Goal: Task Accomplishment & Management: Use online tool/utility

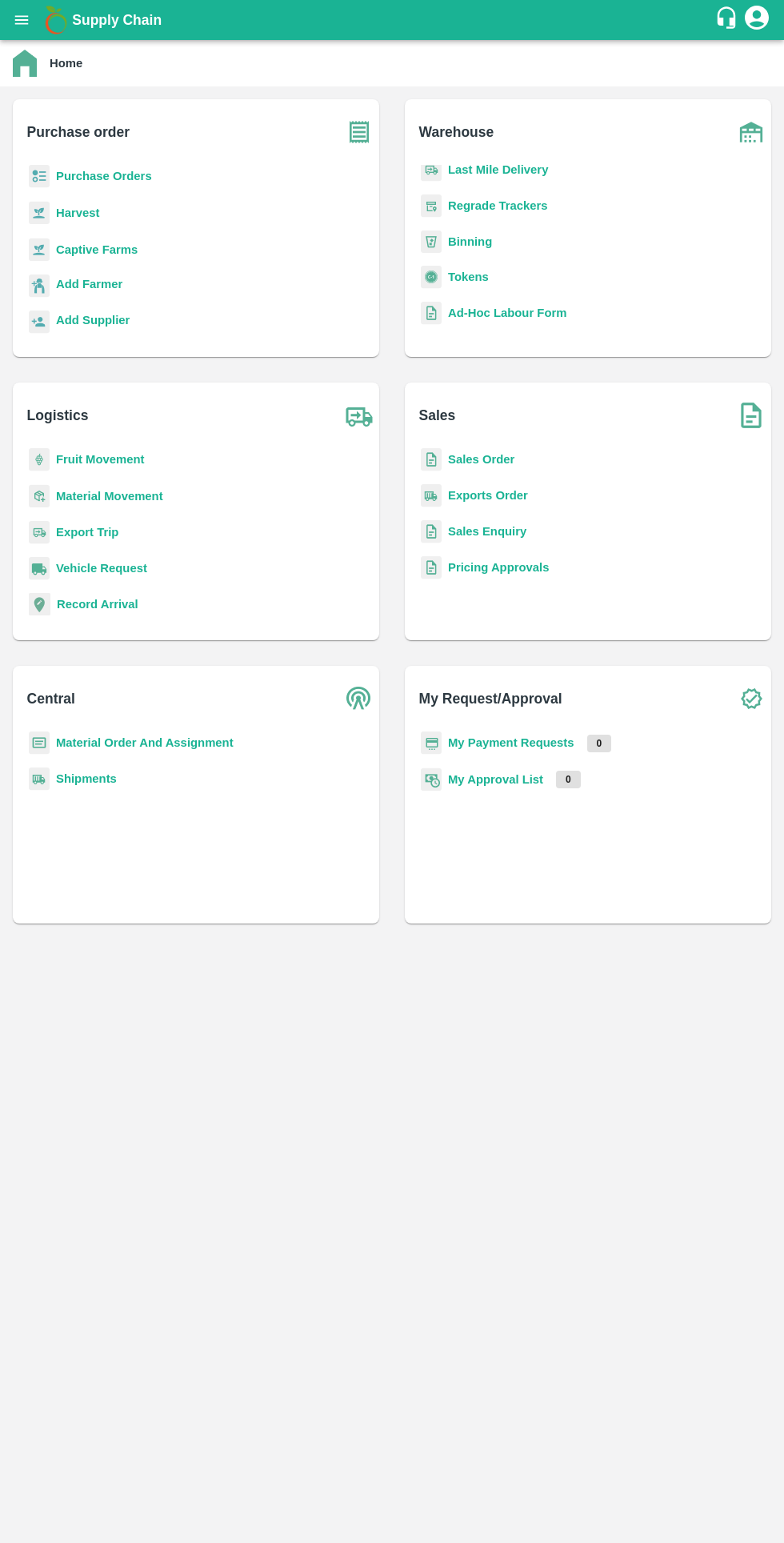
scroll to position [208, 0]
click at [471, 277] on b "Tokens" at bounding box center [468, 277] width 41 height 13
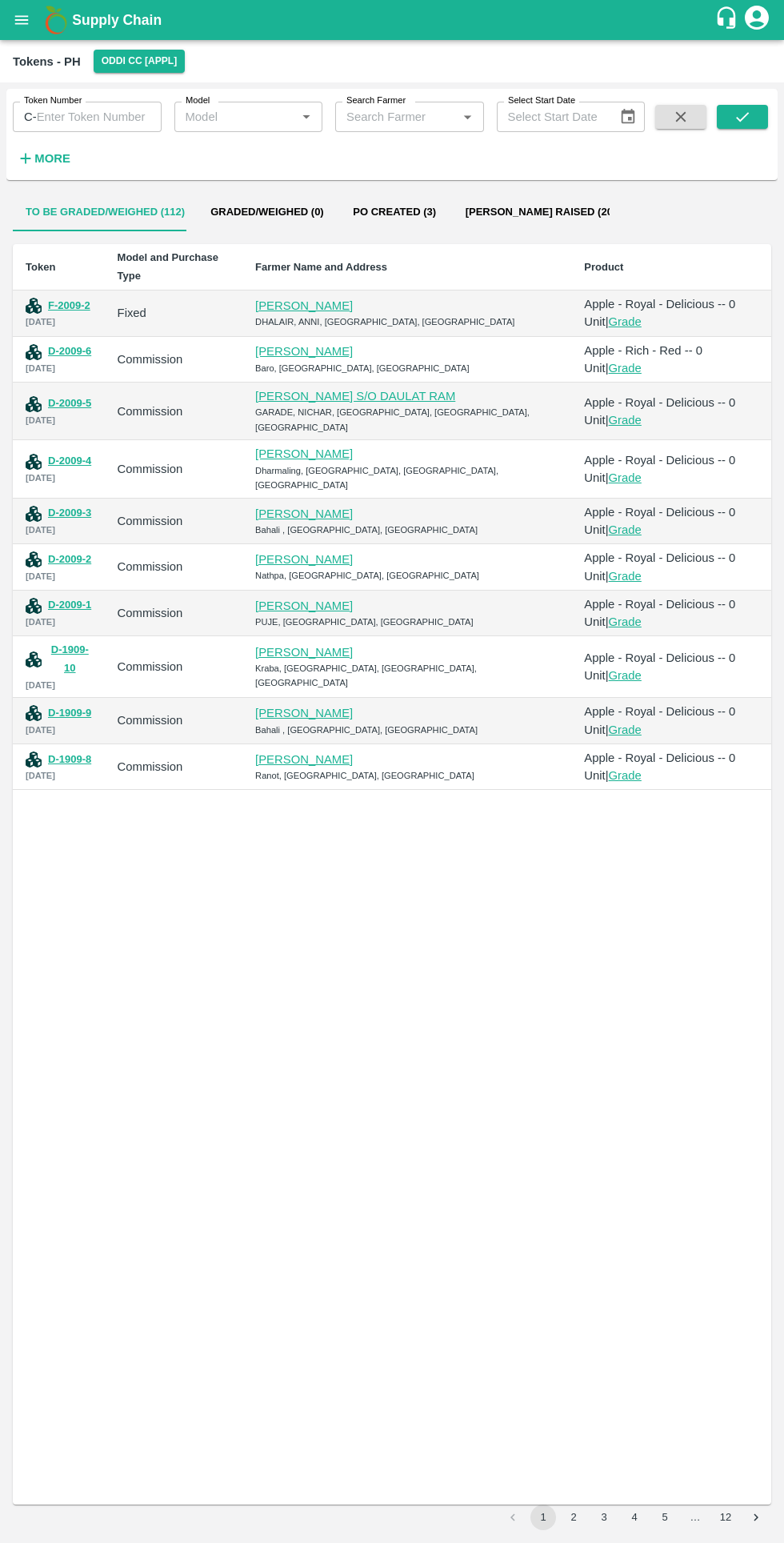
click at [80, 298] on button "F-2009-2" at bounding box center [69, 306] width 43 height 18
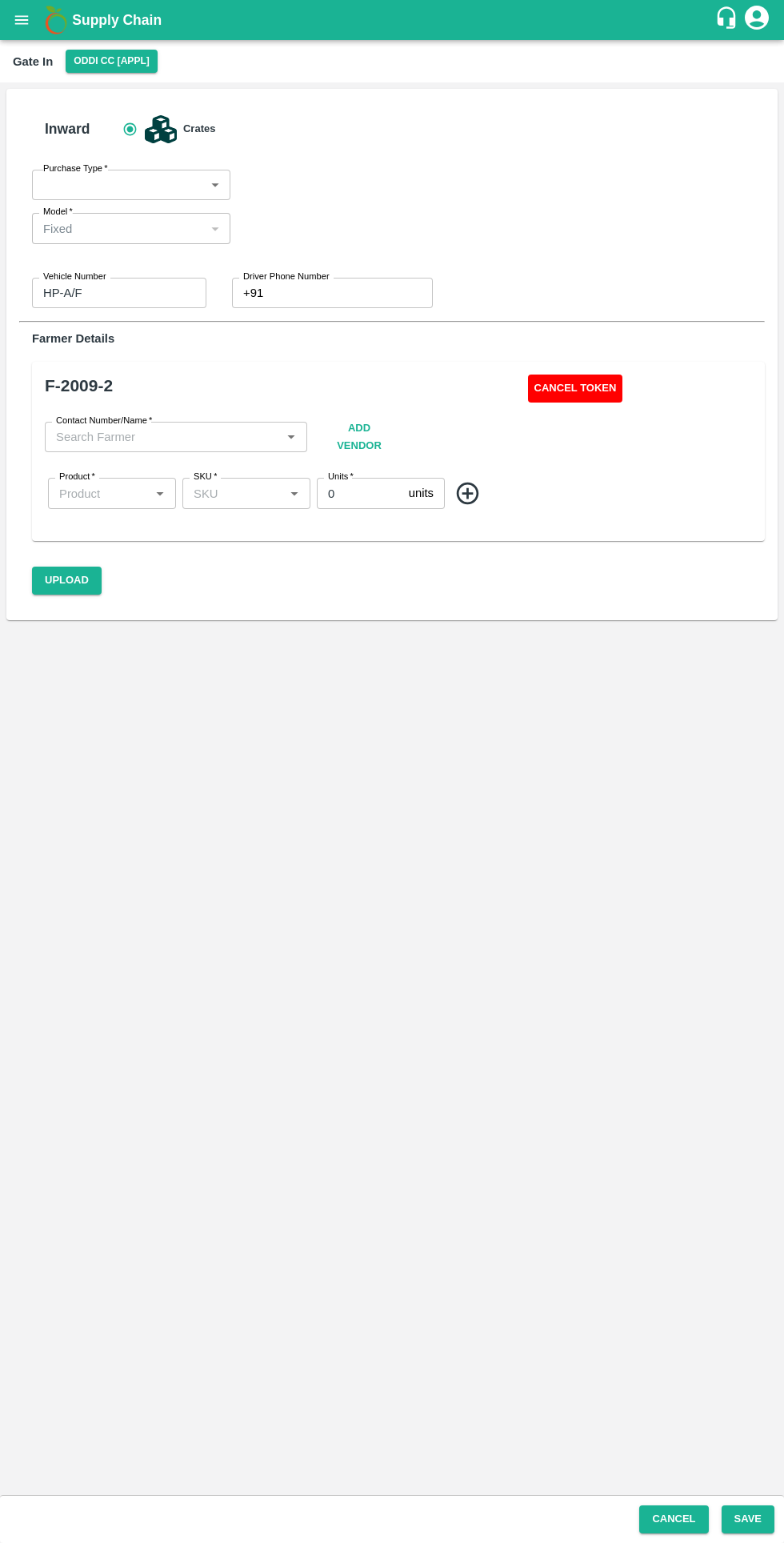
type input "Fixed"
type input "HP-A/F"
type input "0"
type input "[PERSON_NAME]-9816093514"
type input "Apple - Royal - Delicious"
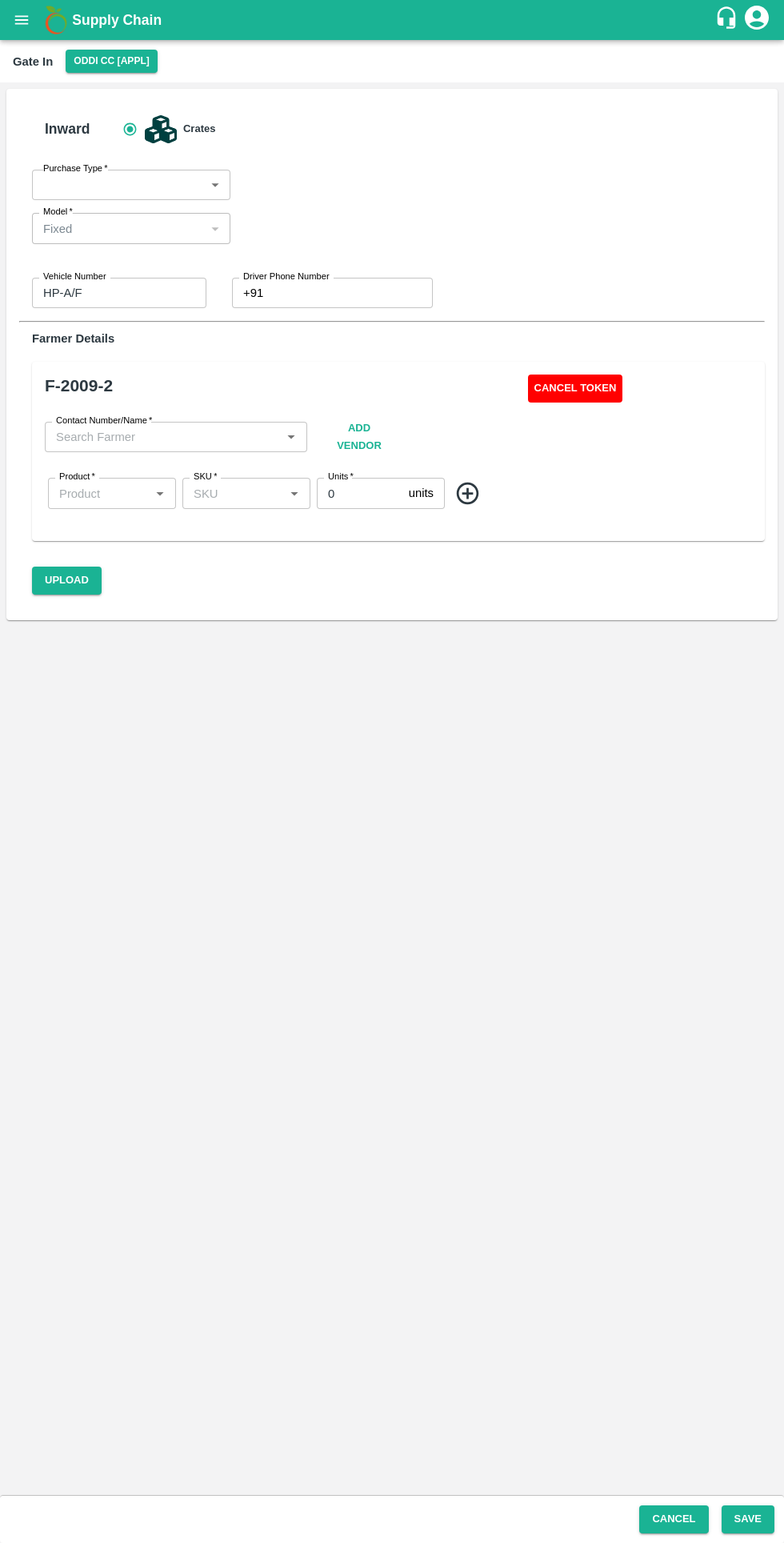
type input "SHIM-MIX"
click at [582, 391] on button "Cancel Token" at bounding box center [576, 388] width 95 height 28
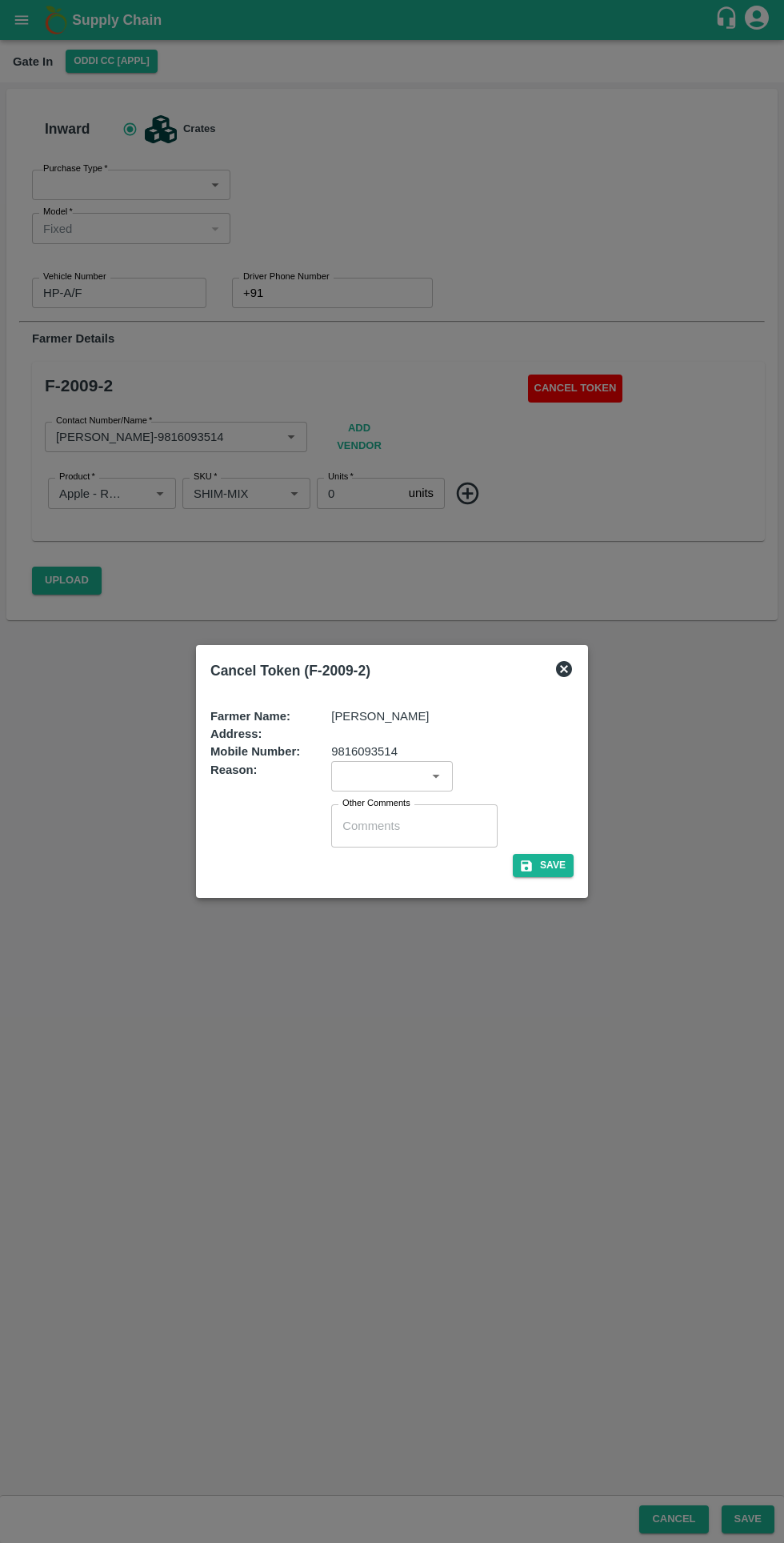
click at [555, 865] on button "Save" at bounding box center [543, 866] width 61 height 23
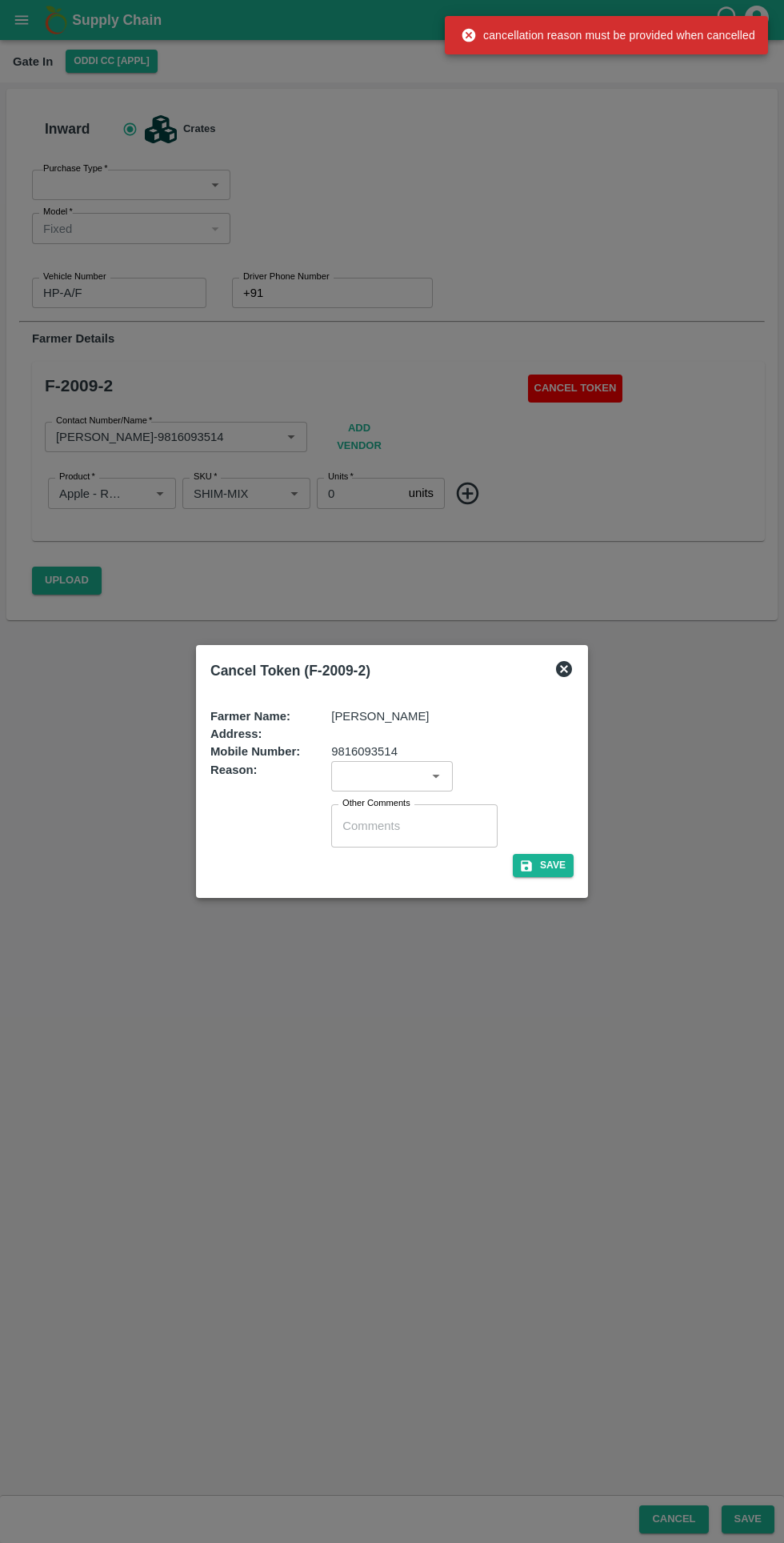
click at [399, 776] on input "input" at bounding box center [378, 775] width 85 height 20
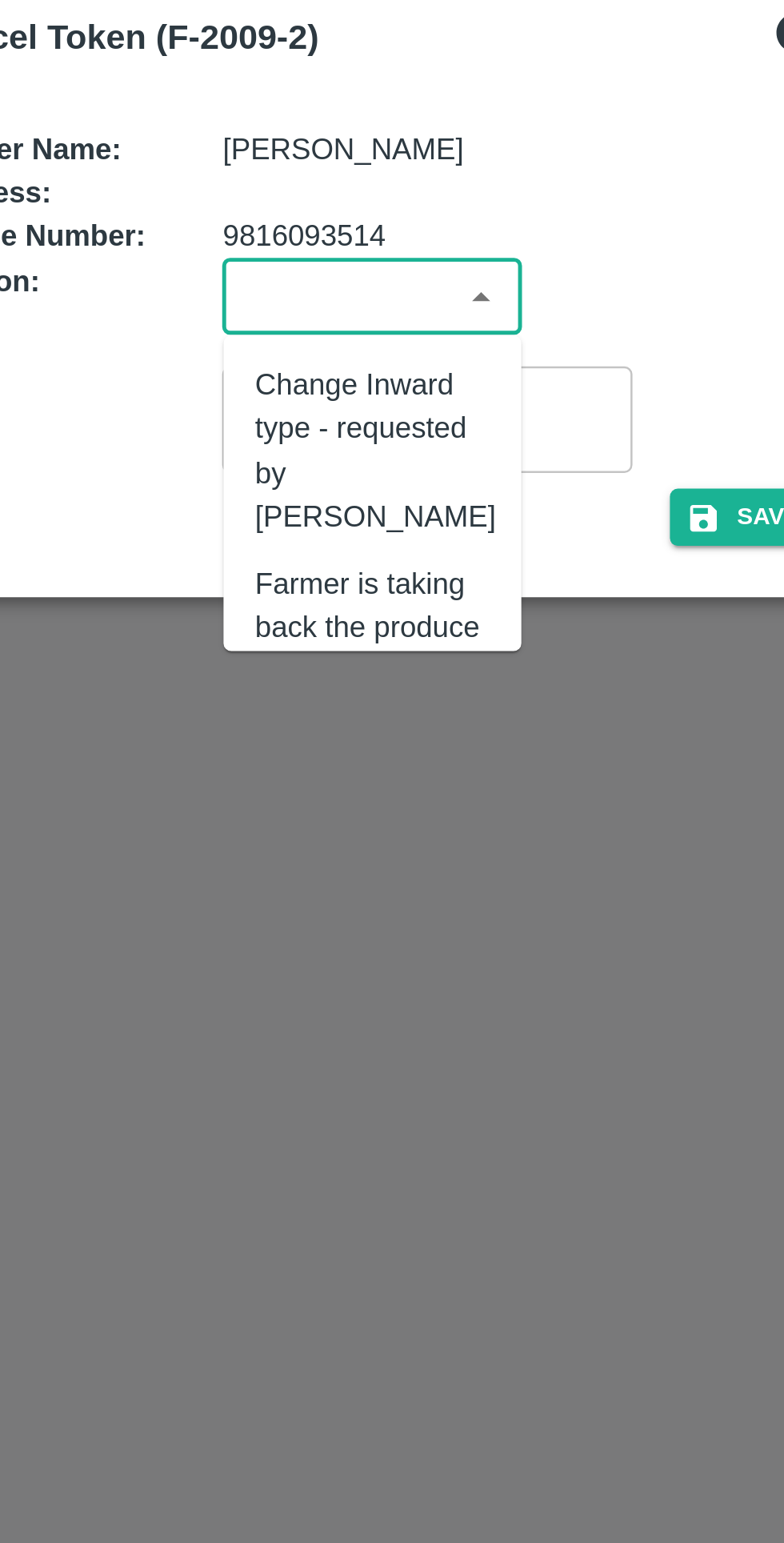
click at [393, 830] on div "Change Inward type - requested by [PERSON_NAME]" at bounding box center [393, 838] width 97 height 71
type input "Change Inward type - requested by [PERSON_NAME]"
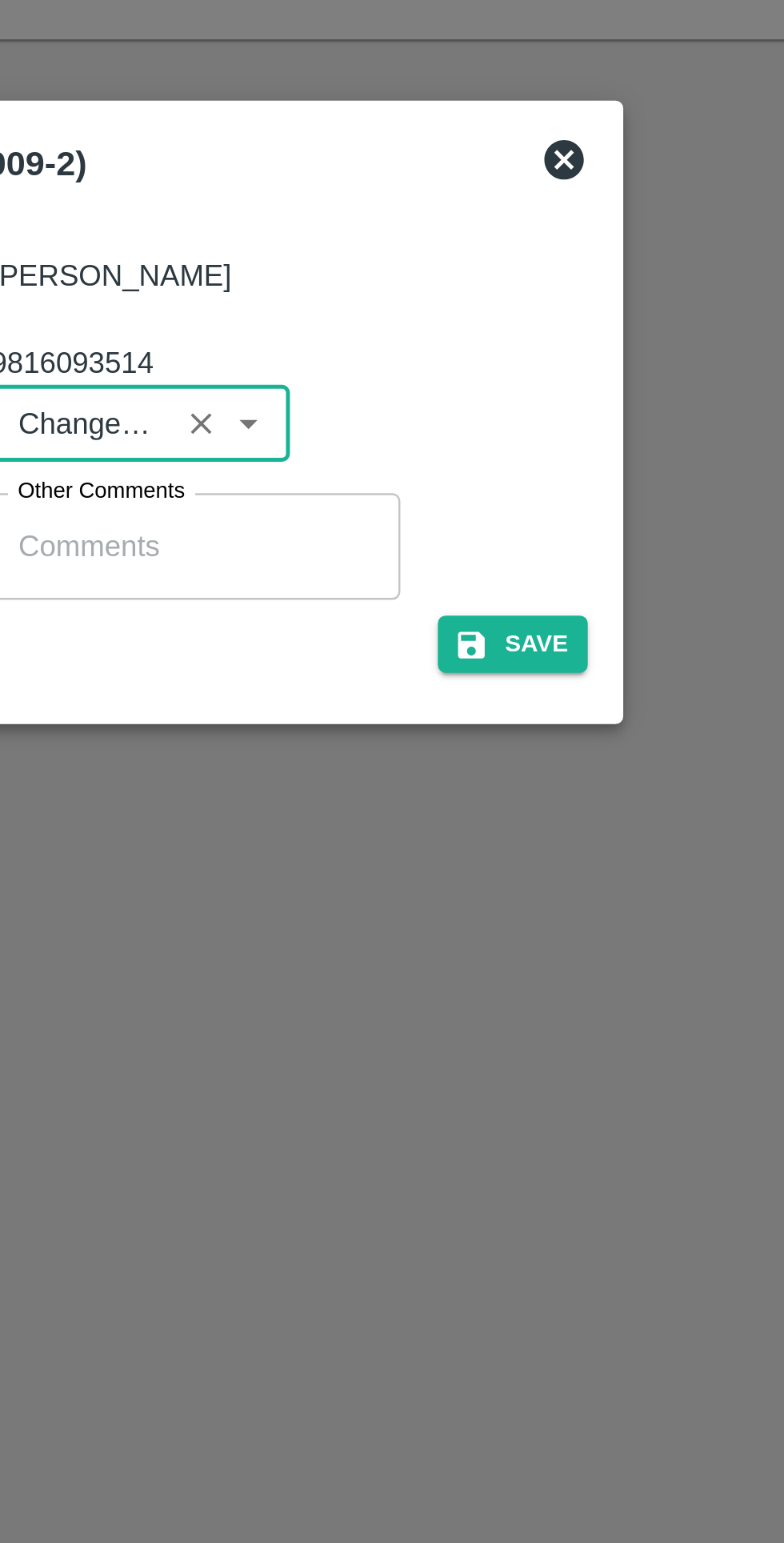
click at [551, 860] on button "Save" at bounding box center [543, 866] width 61 height 23
